Goal: Task Accomplishment & Management: Manage account settings

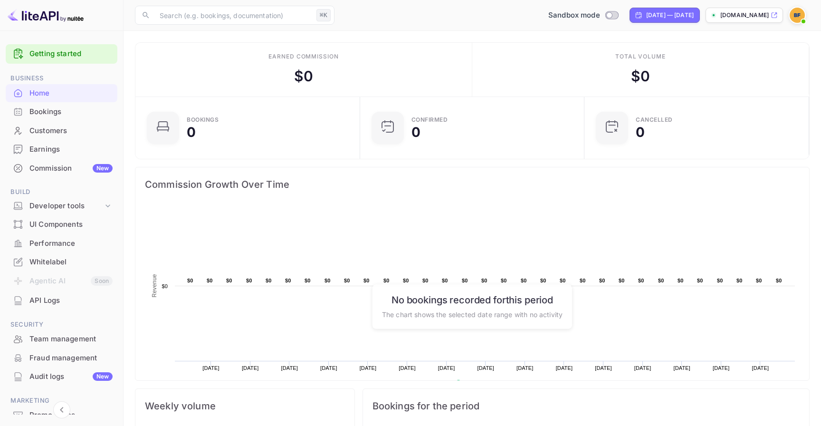
scroll to position [51, 0]
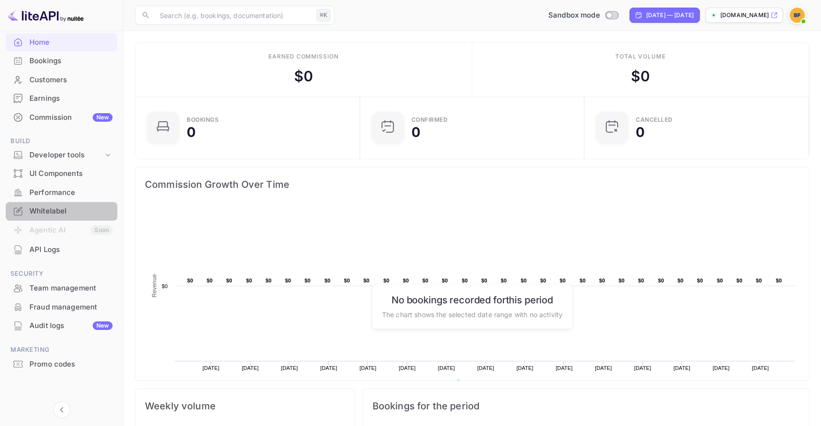
click at [70, 207] on div "Whitelabel" at bounding box center [70, 211] width 83 height 11
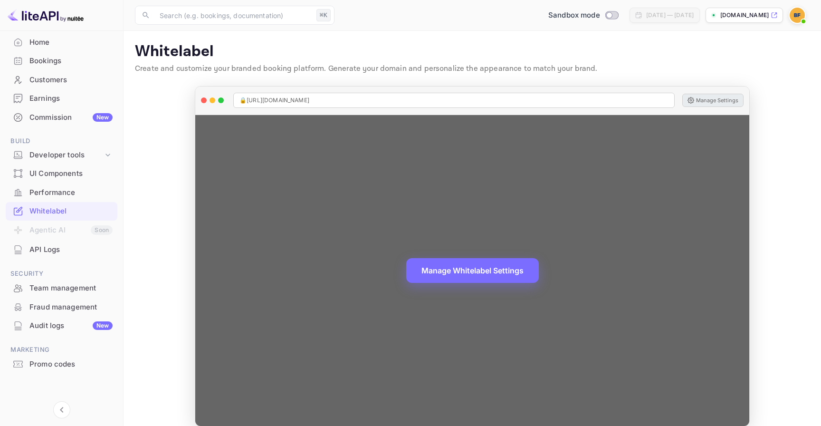
click at [714, 101] on button "Manage Settings" at bounding box center [712, 100] width 61 height 13
click at [491, 269] on button "Manage Whitelabel Settings" at bounding box center [472, 269] width 133 height 25
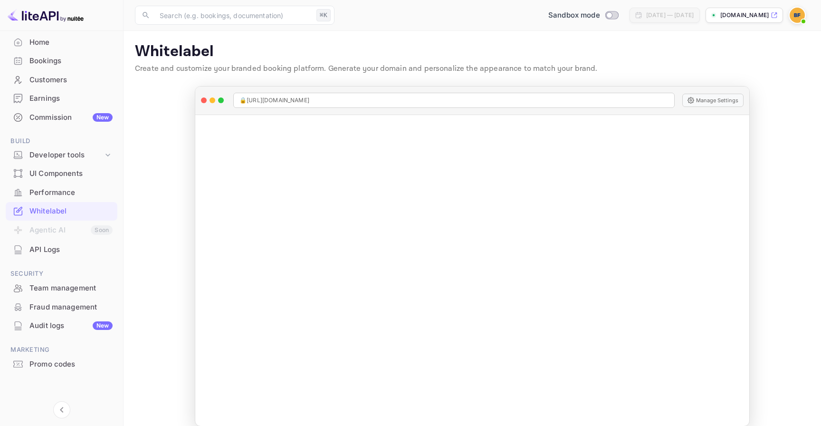
click at [794, 15] on img at bounding box center [797, 15] width 15 height 15
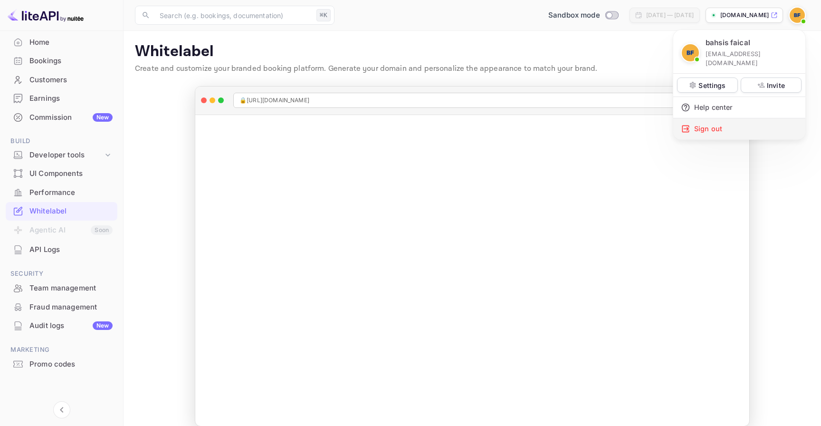
click at [727, 118] on div "Sign out" at bounding box center [739, 128] width 132 height 21
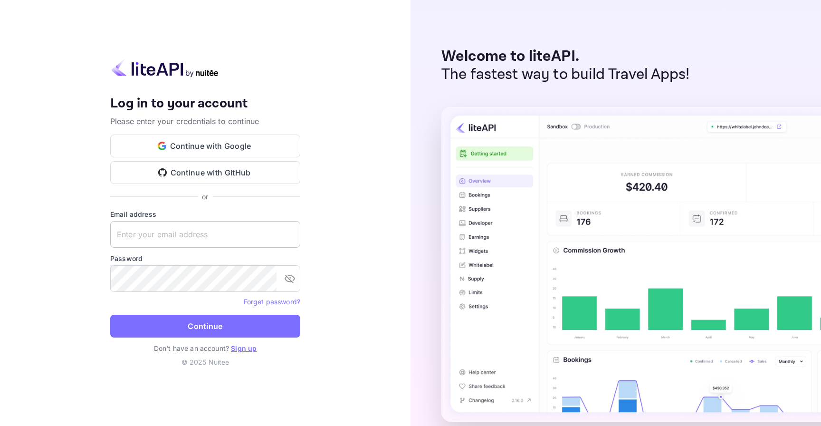
click at [270, 239] on input "text" at bounding box center [205, 234] width 190 height 27
click at [283, 297] on link "Forget password?" at bounding box center [272, 301] width 57 height 8
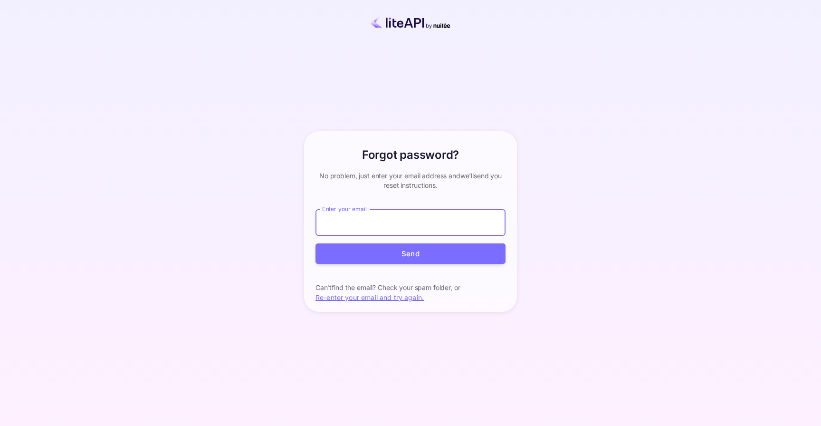
click at [350, 244] on button "Send" at bounding box center [410, 253] width 190 height 20
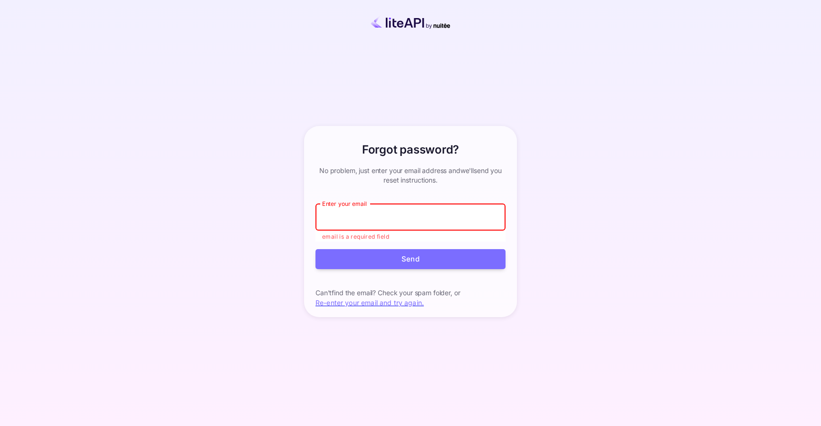
click at [354, 225] on input "Enter your email" at bounding box center [410, 217] width 190 height 27
paste input "f.bahsis@nuitee.com"
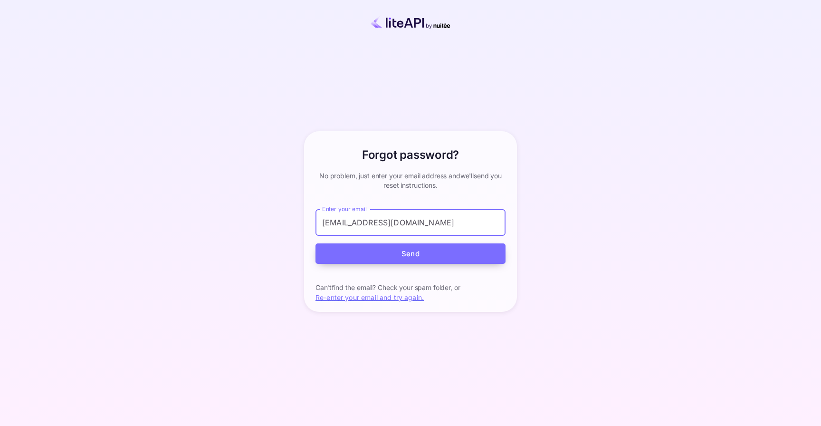
type input "f.bahsis@nuitee.com"
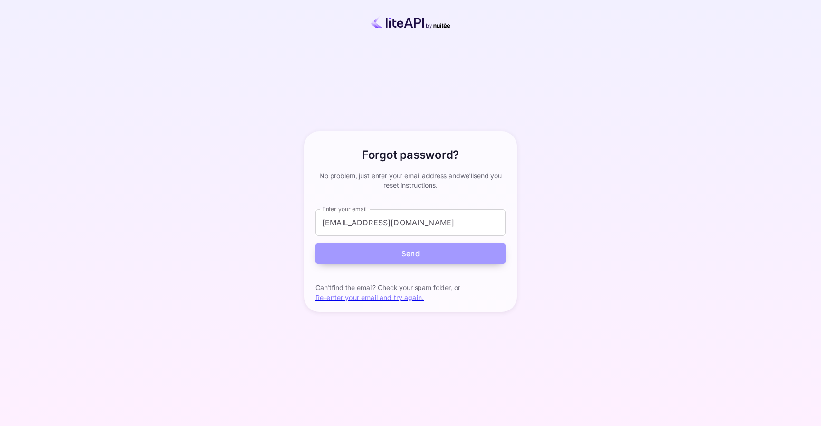
click at [405, 261] on button "Send" at bounding box center [410, 253] width 190 height 20
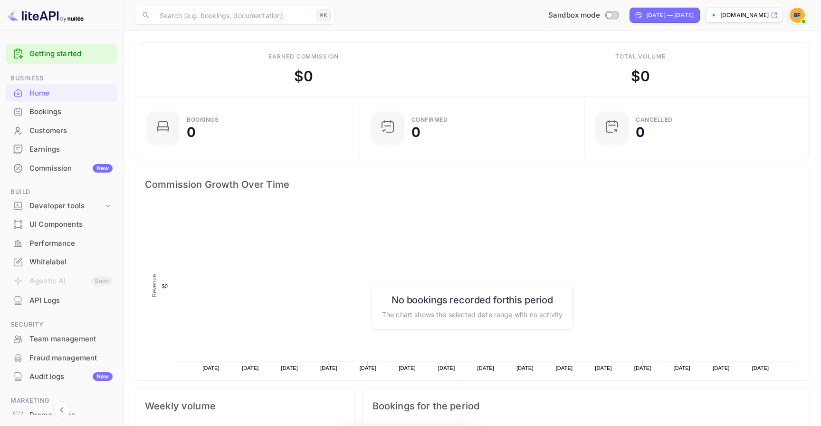
scroll to position [51, 0]
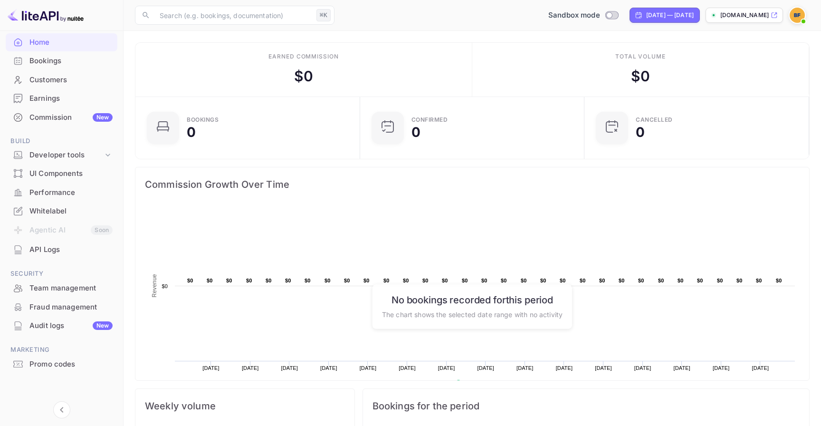
click at [93, 290] on div "Team management" at bounding box center [70, 288] width 83 height 11
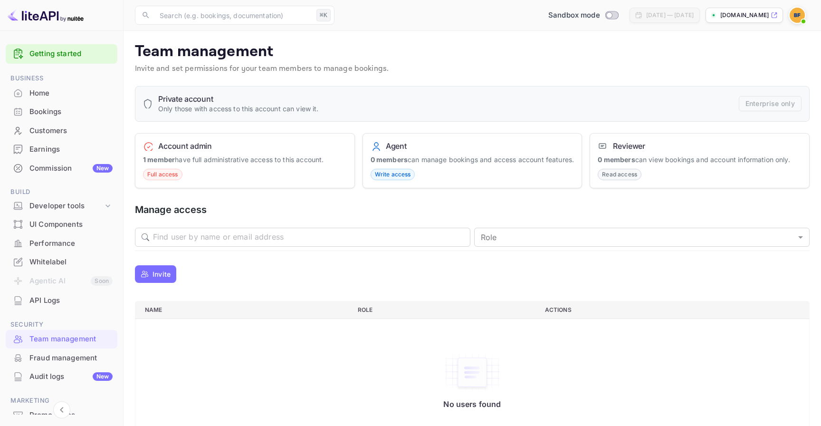
scroll to position [51, 0]
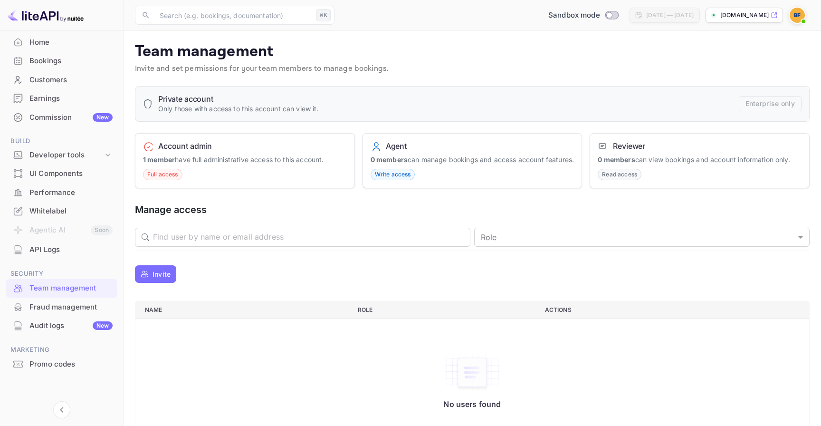
click at [74, 213] on div "Whitelabel" at bounding box center [70, 211] width 83 height 11
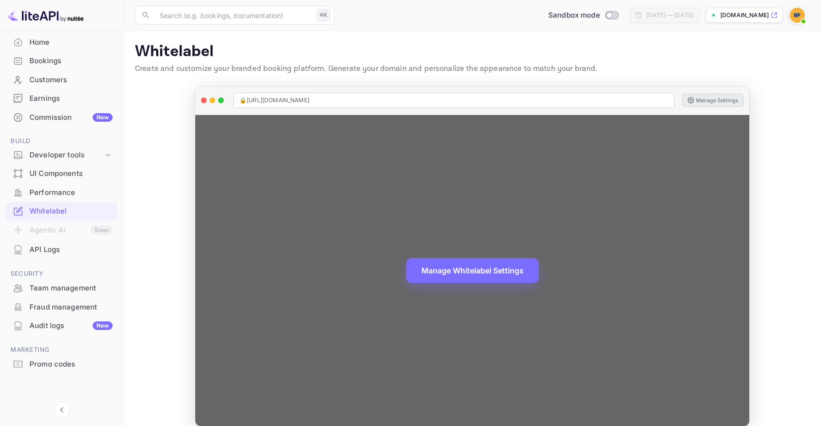
click at [707, 98] on button "Manage Settings" at bounding box center [712, 100] width 61 height 13
